Goal: Task Accomplishment & Management: Use online tool/utility

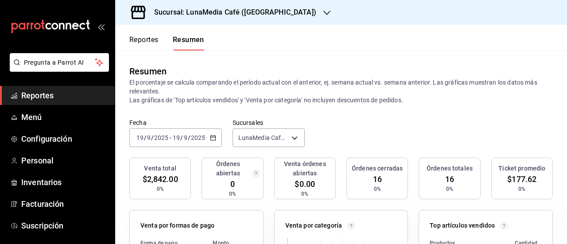
click at [290, 3] on div "Sucursal: LunaMedia Café ([GEOGRAPHIC_DATA])" at bounding box center [228, 12] width 212 height 25
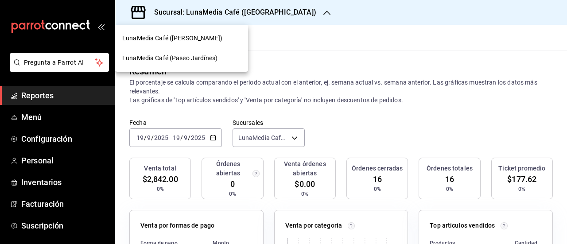
click at [207, 38] on span "LunaMedia Café ([PERSON_NAME])" at bounding box center [172, 38] width 100 height 9
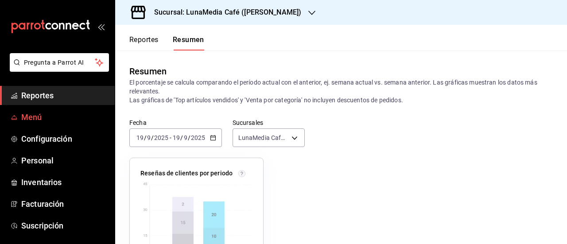
click at [38, 113] on span "Menú" at bounding box center [64, 117] width 86 height 12
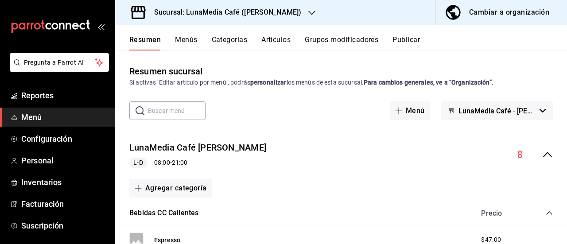
click at [497, 107] on span "LunaMedia Café - [PERSON_NAME]" at bounding box center [498, 111] width 78 height 8
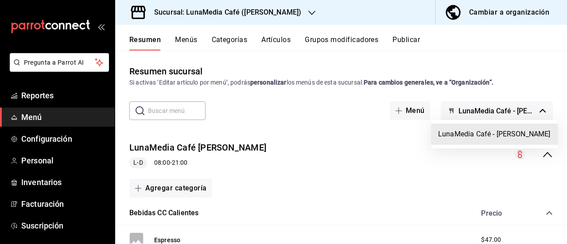
click at [497, 107] on div at bounding box center [283, 122] width 567 height 244
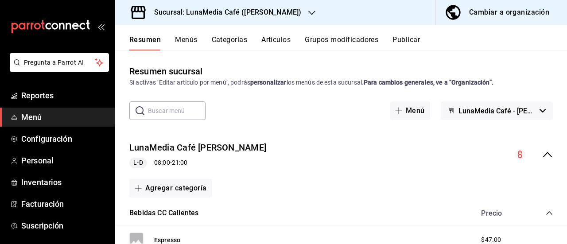
click at [418, 42] on button "Publicar" at bounding box center [406, 42] width 27 height 15
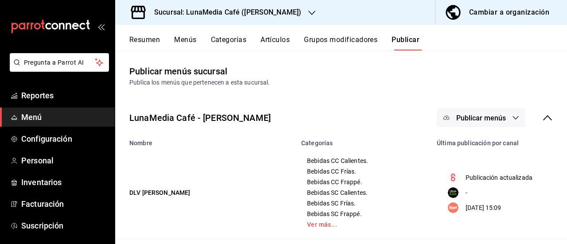
click at [512, 116] on icon "button" at bounding box center [515, 117] width 7 height 7
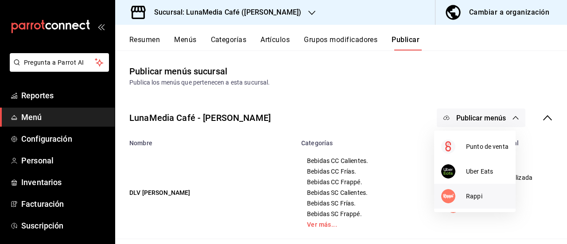
click at [479, 207] on li "Rappi" at bounding box center [475, 196] width 82 height 25
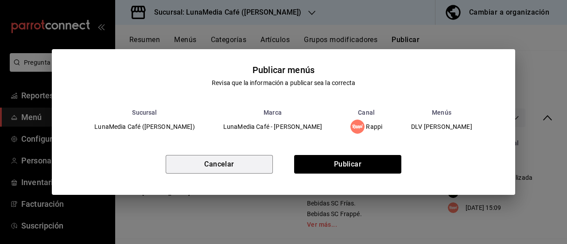
drag, startPoint x: 228, startPoint y: 156, endPoint x: 234, endPoint y: 160, distance: 7.3
click at [229, 158] on button "Cancelar" at bounding box center [219, 164] width 107 height 19
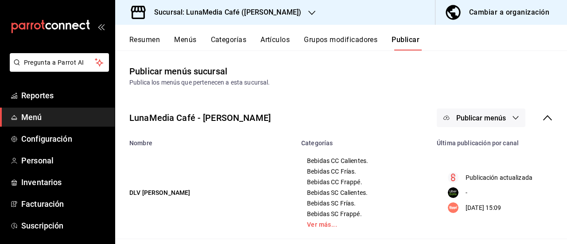
click at [512, 117] on icon "button" at bounding box center [515, 117] width 7 height 7
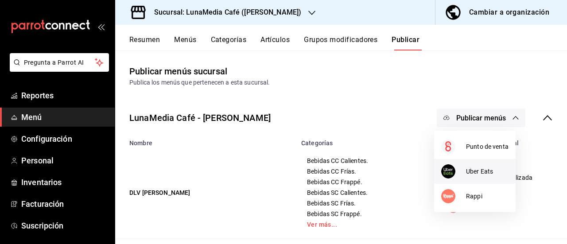
click at [460, 174] on div at bounding box center [453, 171] width 25 height 14
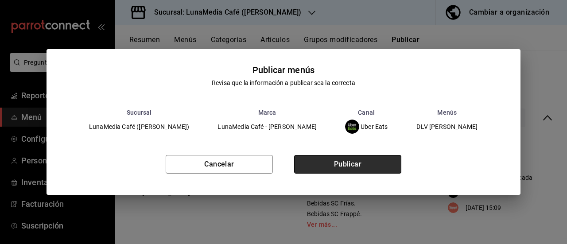
click at [355, 166] on button "Publicar" at bounding box center [347, 164] width 107 height 19
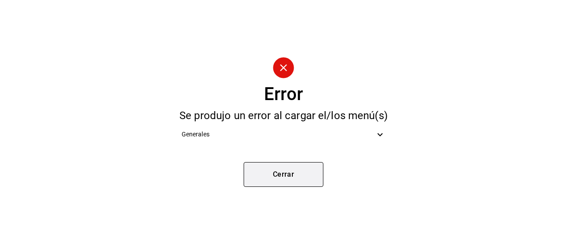
click at [297, 162] on button "Cerrar" at bounding box center [284, 174] width 80 height 25
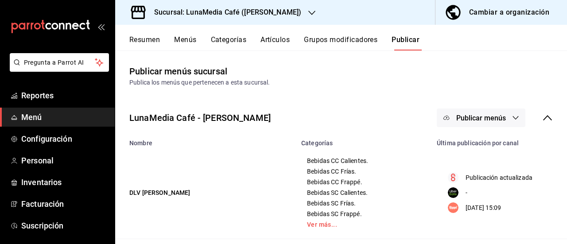
click at [148, 40] on button "Resumen" at bounding box center [144, 42] width 31 height 15
